Goal: Task Accomplishment & Management: Use online tool/utility

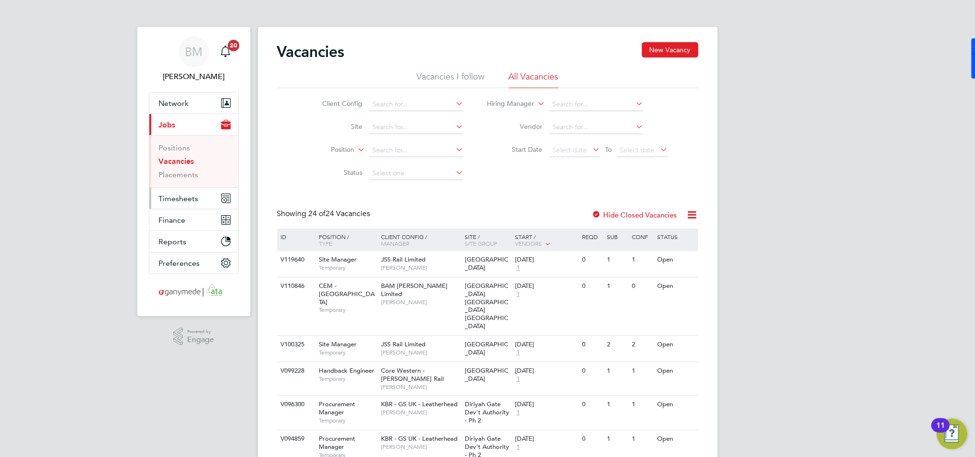
drag, startPoint x: 184, startPoint y: 193, endPoint x: 180, endPoint y: 218, distance: 24.9
click at [184, 194] on span "Timesheets" at bounding box center [179, 198] width 40 height 9
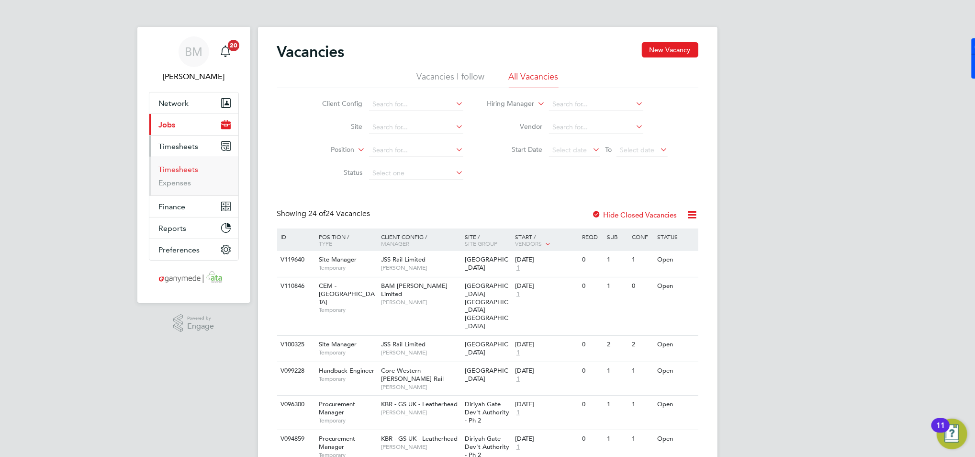
click at [170, 168] on link "Timesheets" at bounding box center [179, 169] width 40 height 9
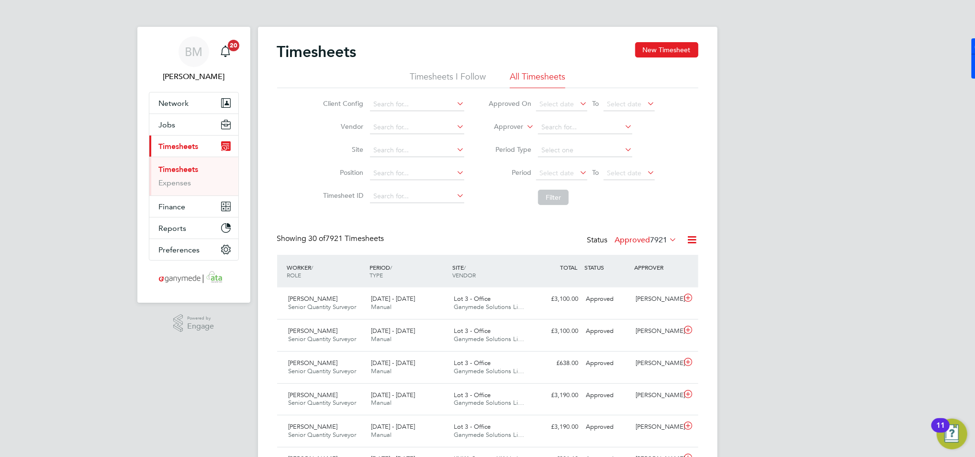
click at [664, 236] on span "7921" at bounding box center [659, 240] width 17 height 10
click at [629, 254] on li "All" at bounding box center [634, 255] width 44 height 13
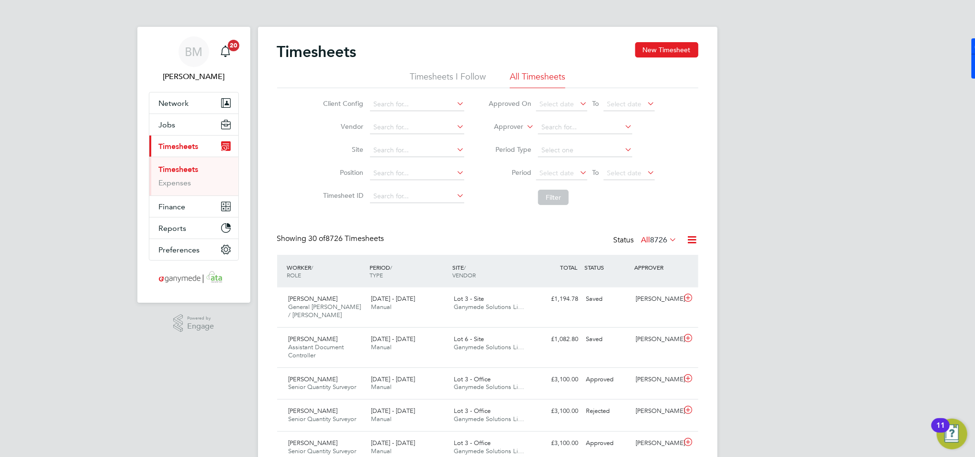
click at [521, 125] on label "Approver" at bounding box center [501, 127] width 43 height 10
click at [515, 139] on li "Worker" at bounding box center [499, 138] width 47 height 12
click at [558, 124] on input at bounding box center [585, 127] width 94 height 13
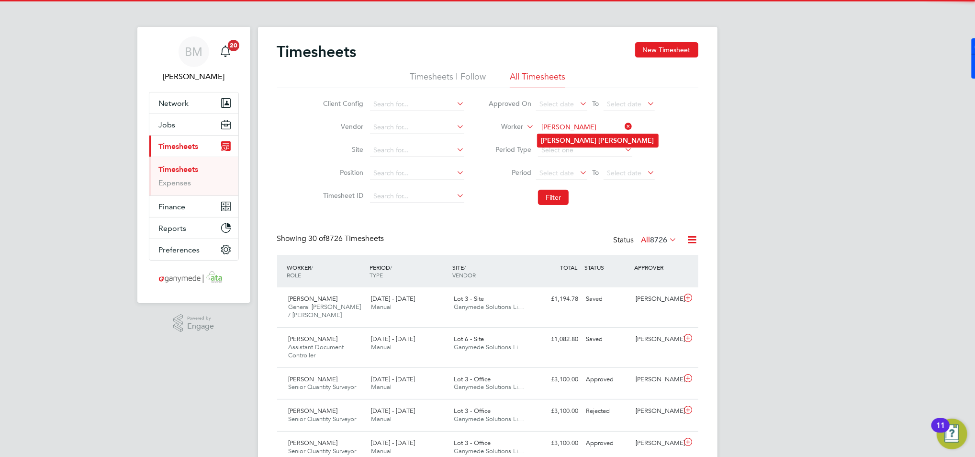
click at [599, 136] on b "[PERSON_NAME]" at bounding box center [627, 140] width 56 height 8
type input "[PERSON_NAME]"
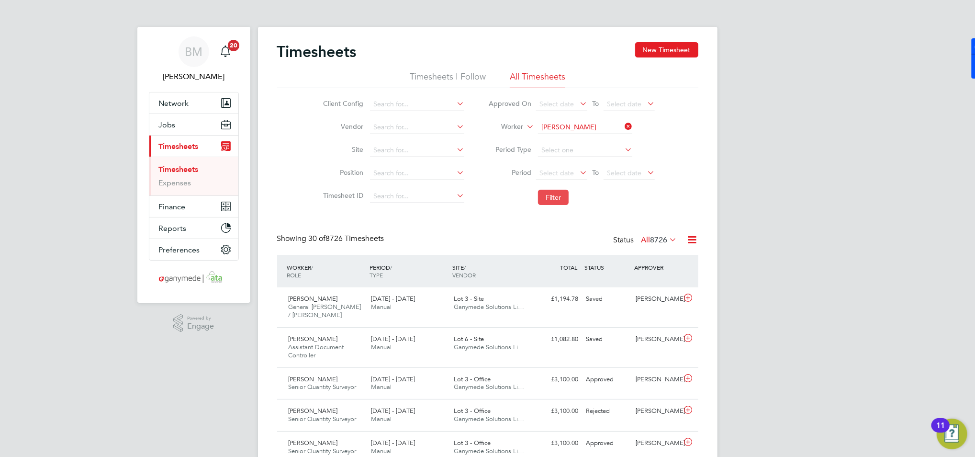
click at [565, 198] on button "Filter" at bounding box center [553, 197] width 31 height 15
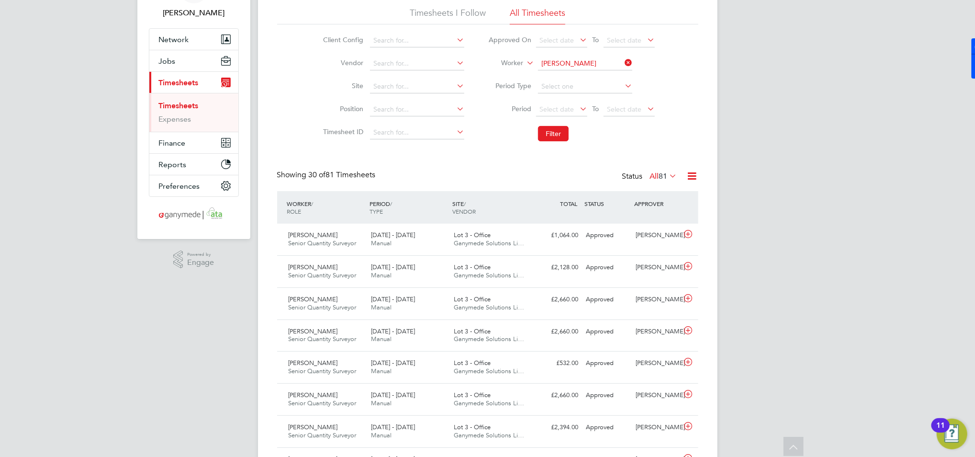
click at [664, 178] on span "81" at bounding box center [663, 176] width 9 height 10
click at [693, 113] on div "Client Config Vendor Site Position Timesheet ID Approved On Select date To Sele…" at bounding box center [487, 85] width 421 height 122
click at [659, 174] on span "81" at bounding box center [663, 176] width 9 height 10
click at [659, 235] on li "Approved" at bounding box center [658, 232] width 44 height 13
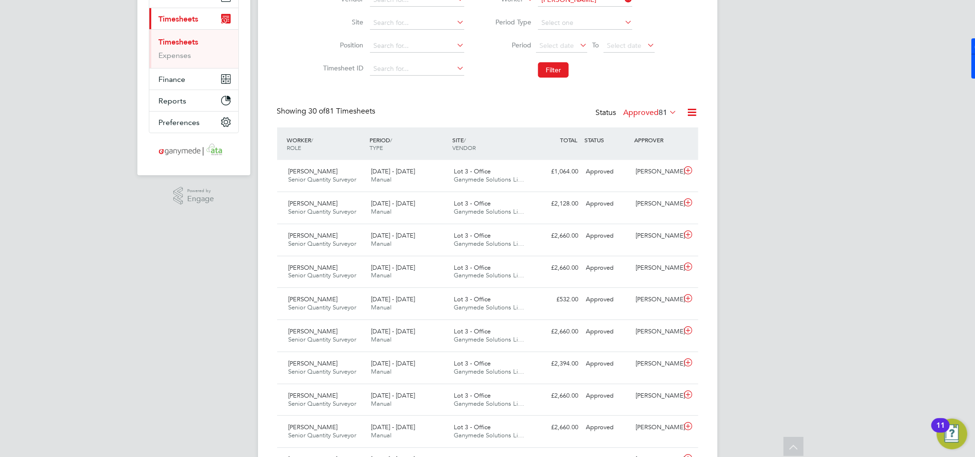
drag, startPoint x: 925, startPoint y: 128, endPoint x: 918, endPoint y: 136, distance: 10.2
